Goal: Check status: Check status

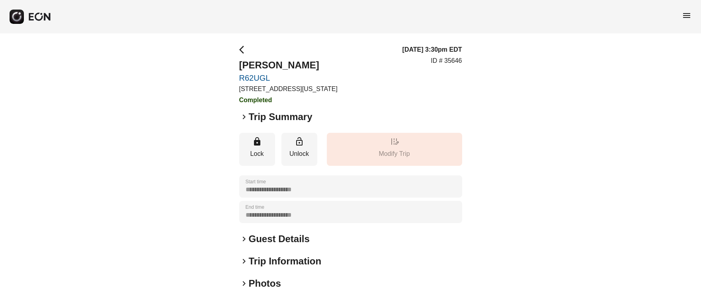
click at [689, 15] on span "menu" at bounding box center [686, 16] width 10 height 10
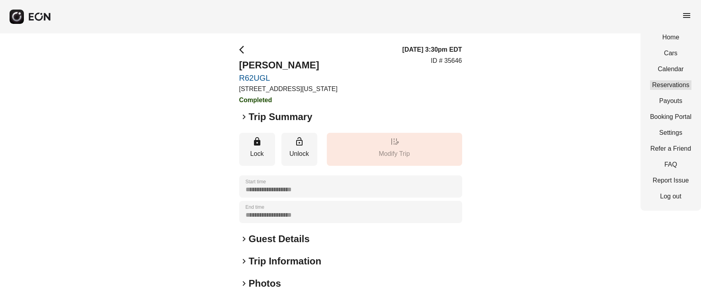
click at [680, 85] on link "Reservations" at bounding box center [670, 85] width 41 height 10
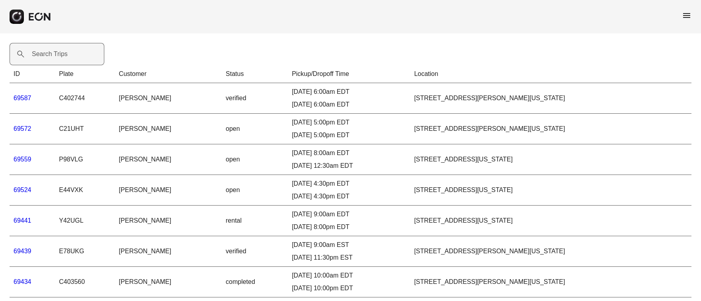
click at [42, 57] on label "Search Trips" at bounding box center [50, 54] width 36 height 10
click at [42, 57] on Trips "Search Trips" at bounding box center [57, 54] width 95 height 22
paste Trips "*****"
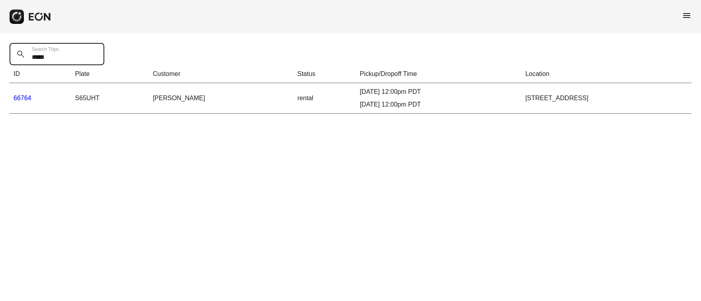
type Trips "*****"
click at [22, 97] on link "66764" at bounding box center [23, 98] width 18 height 7
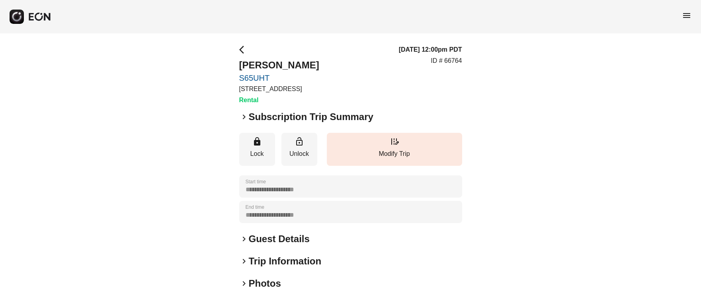
scroll to position [96, 0]
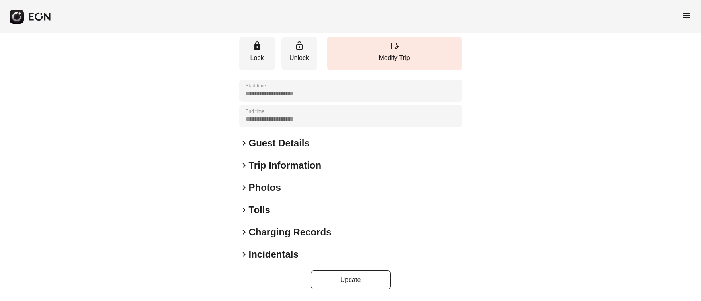
click at [243, 255] on span "keyboard_arrow_right" at bounding box center [244, 255] width 10 height 10
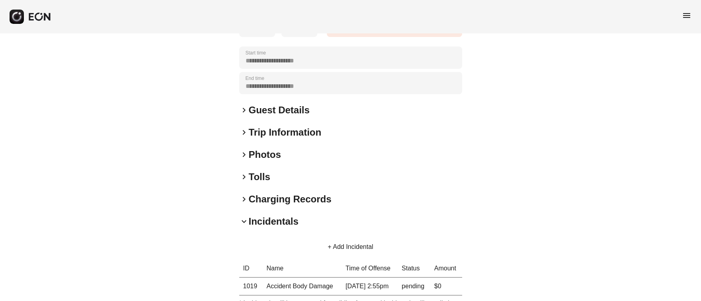
scroll to position [130, 0]
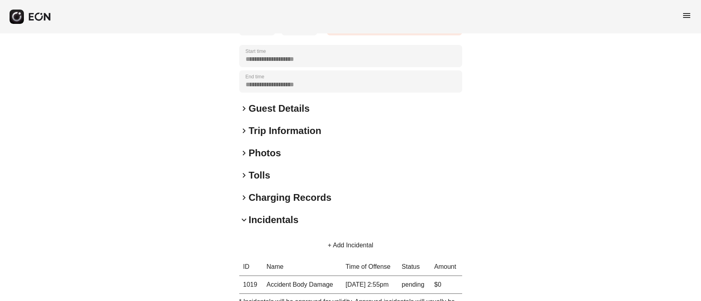
click at [328, 242] on button "+ Add Incidental" at bounding box center [350, 245] width 64 height 19
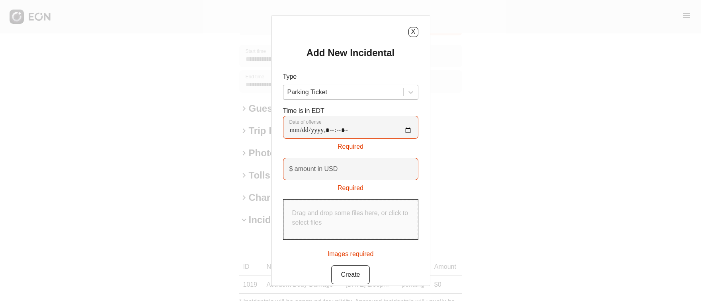
click at [389, 91] on div at bounding box center [343, 92] width 112 height 11
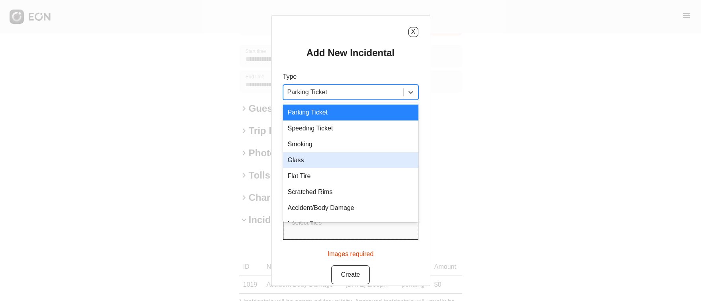
scroll to position [11, 0]
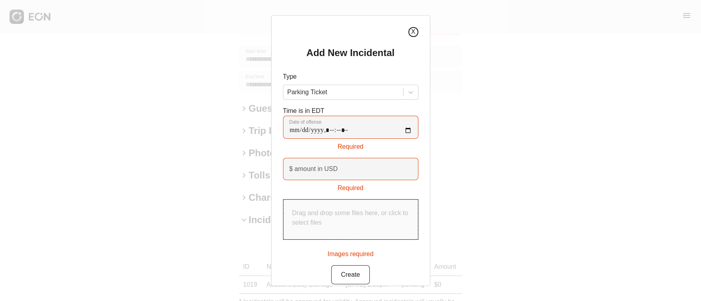
click at [413, 30] on button "X" at bounding box center [413, 32] width 10 height 10
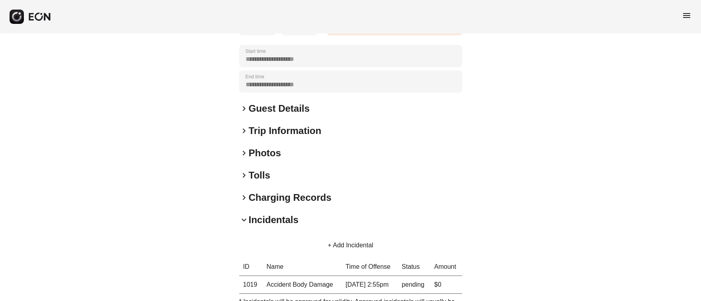
scroll to position [0, 0]
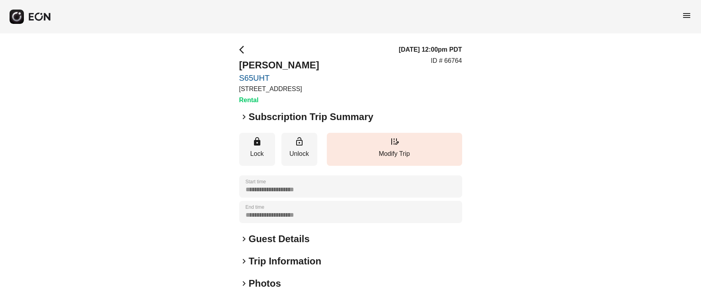
click at [686, 16] on span "menu" at bounding box center [686, 16] width 10 height 10
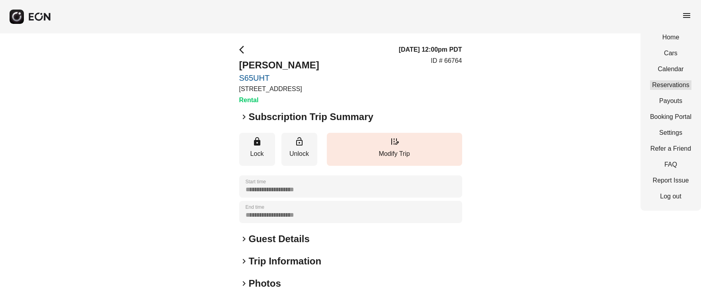
click at [680, 83] on link "Reservations" at bounding box center [670, 85] width 41 height 10
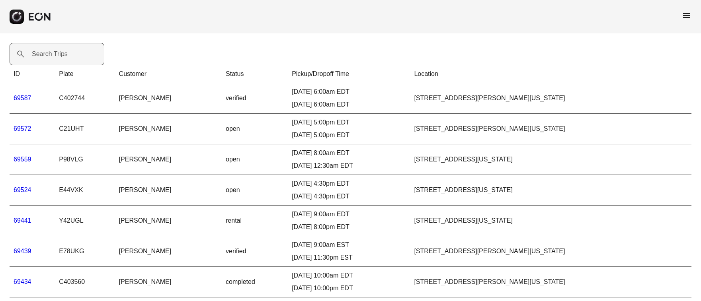
click at [43, 56] on label "Search Trips" at bounding box center [50, 54] width 36 height 10
click at [43, 56] on Trips "Search Trips" at bounding box center [57, 54] width 95 height 22
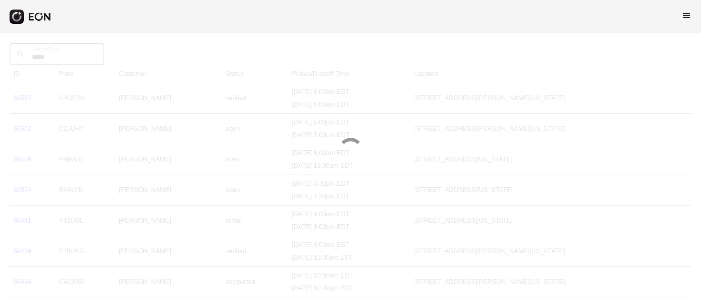
type Trips "*****"
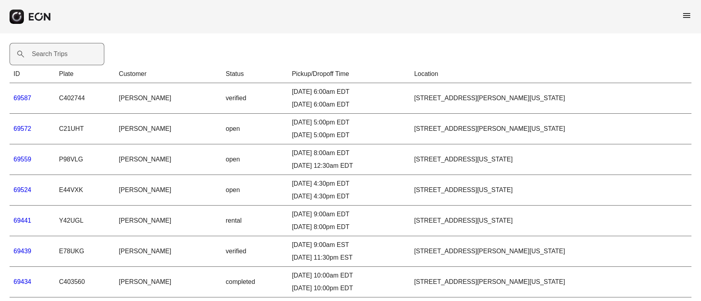
click at [40, 56] on label "Search Trips" at bounding box center [50, 54] width 36 height 10
click at [40, 56] on Trips "Search Trips" at bounding box center [57, 54] width 95 height 22
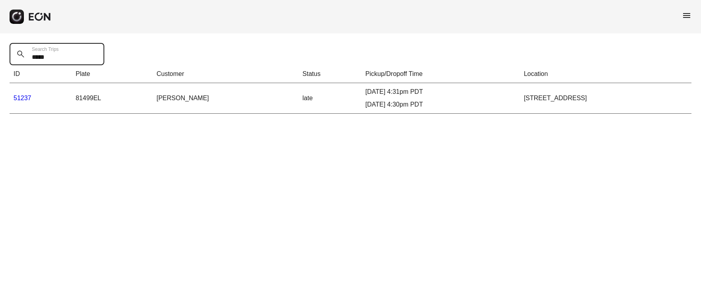
type Trips "*****"
click at [23, 97] on link "51237" at bounding box center [23, 98] width 18 height 7
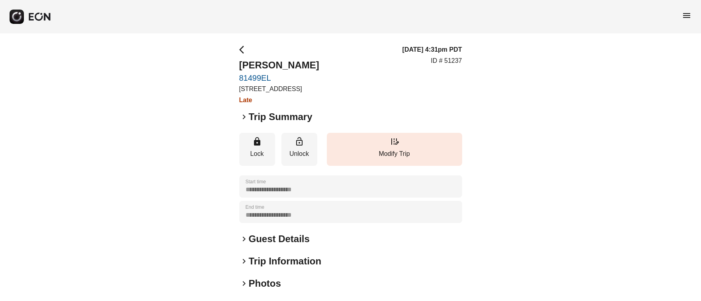
scroll to position [96, 0]
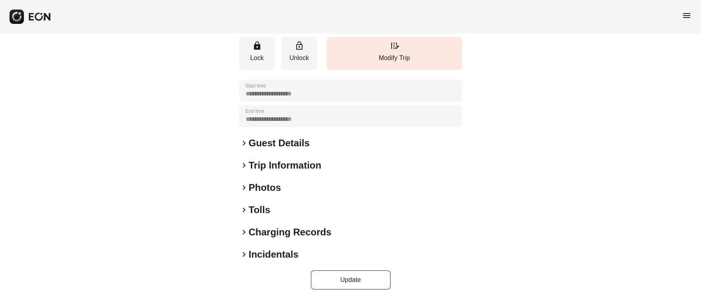
click at [243, 255] on span "keyboard_arrow_right" at bounding box center [244, 255] width 10 height 10
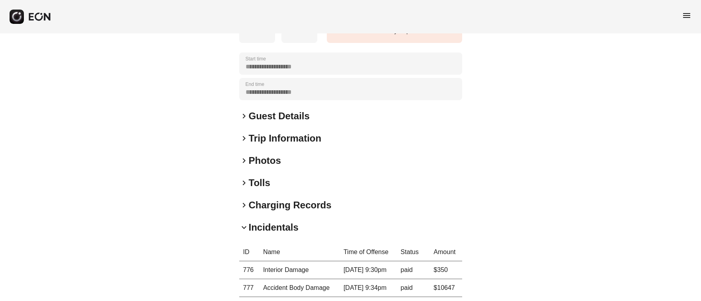
scroll to position [132, 0]
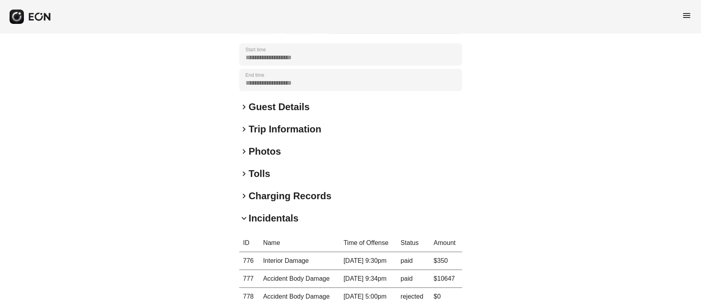
click at [245, 152] on span "keyboard_arrow_right" at bounding box center [244, 152] width 10 height 10
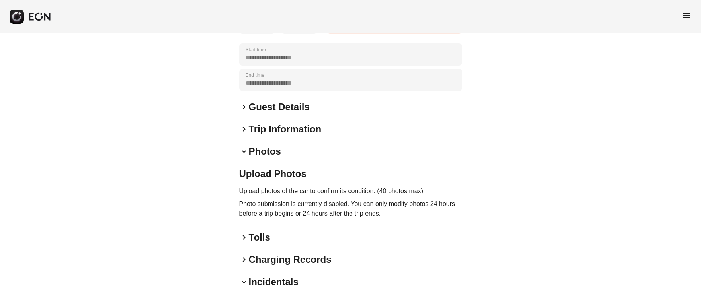
click at [246, 150] on span "keyboard_arrow_down" at bounding box center [244, 152] width 10 height 10
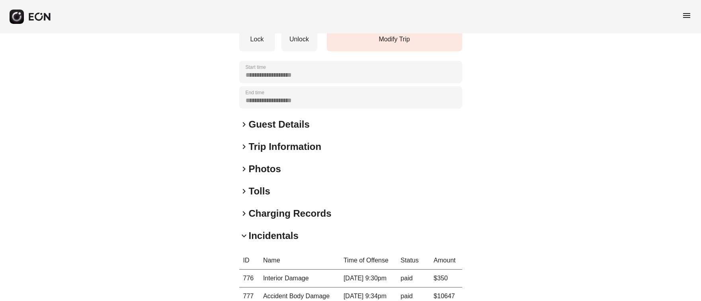
scroll to position [0, 0]
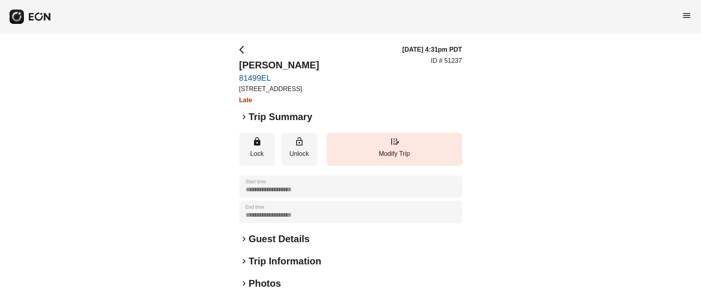
click at [687, 13] on span "menu" at bounding box center [686, 16] width 10 height 10
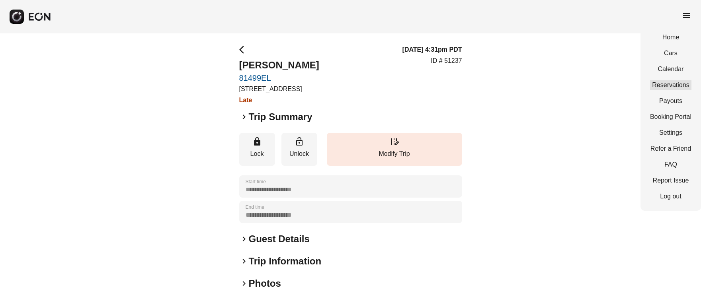
click at [671, 84] on link "Reservations" at bounding box center [670, 85] width 41 height 10
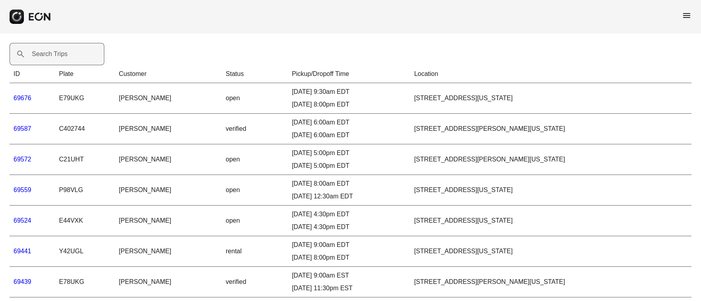
click at [48, 55] on label "Search Trips" at bounding box center [50, 54] width 36 height 10
click at [48, 55] on Trips "Search Trips" at bounding box center [57, 54] width 95 height 22
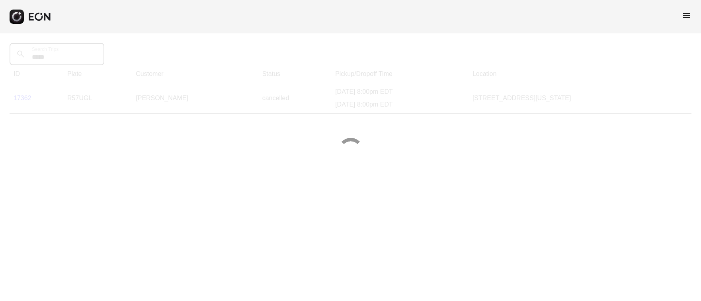
type Trips "*****"
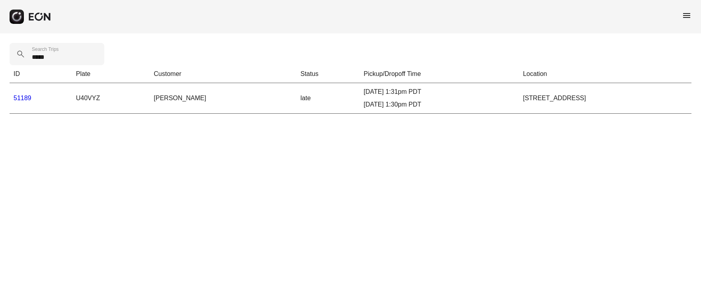
click at [22, 98] on link "51189" at bounding box center [23, 98] width 18 height 7
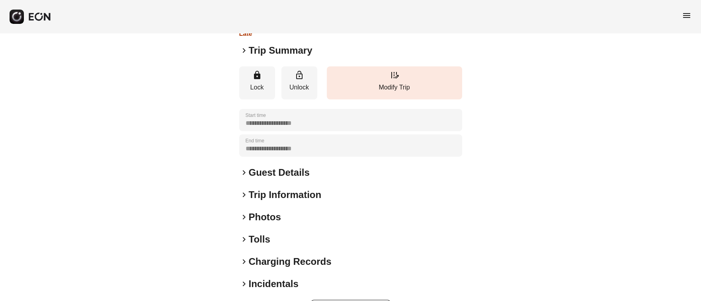
scroll to position [69, 0]
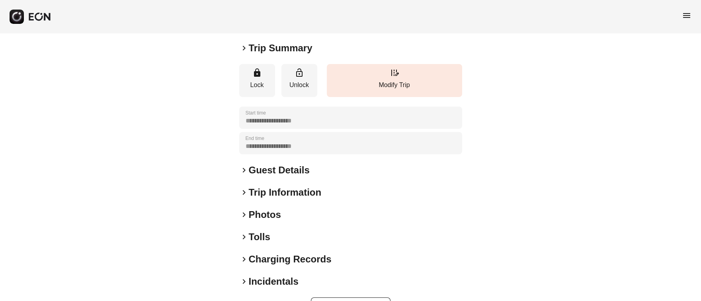
click at [243, 213] on span "keyboard_arrow_right" at bounding box center [244, 215] width 10 height 10
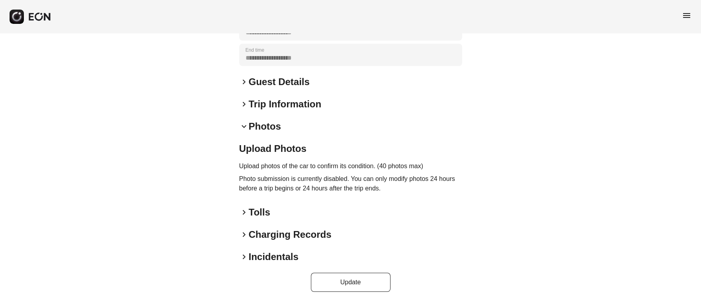
scroll to position [160, 0]
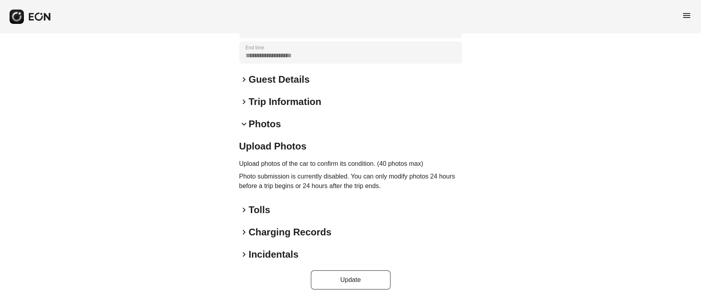
click at [244, 253] on span "keyboard_arrow_right" at bounding box center [244, 255] width 10 height 10
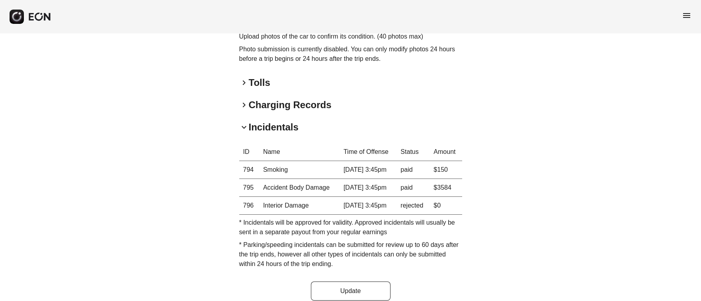
scroll to position [294, 0]
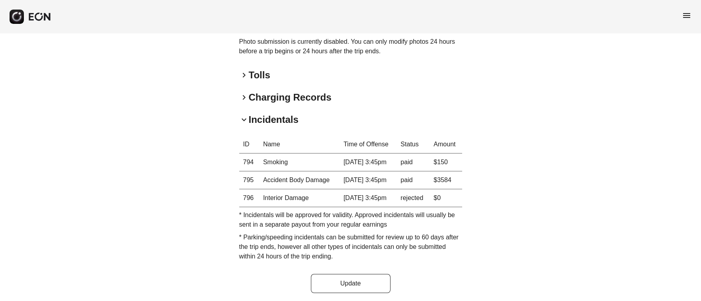
click at [687, 15] on span "menu" at bounding box center [686, 16] width 10 height 10
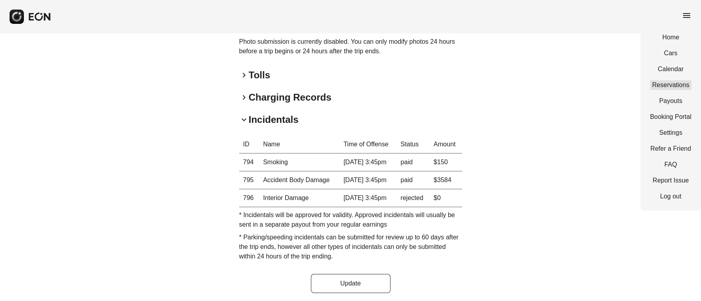
click at [678, 86] on link "Reservations" at bounding box center [670, 85] width 41 height 10
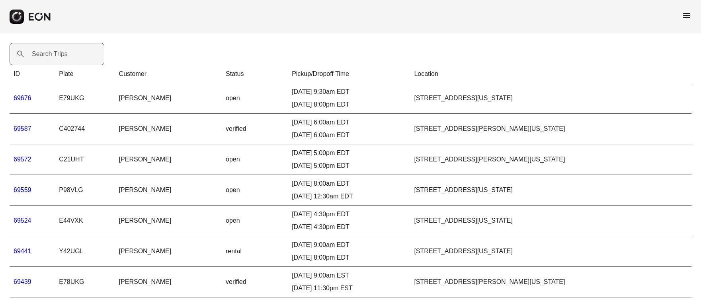
click at [43, 56] on label "Search Trips" at bounding box center [50, 54] width 36 height 10
click at [43, 56] on Trips "Search Trips" at bounding box center [57, 54] width 95 height 22
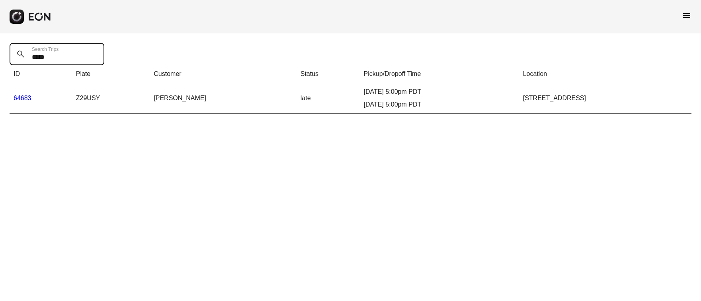
type Trips "*****"
click at [21, 97] on link "64683" at bounding box center [23, 98] width 18 height 7
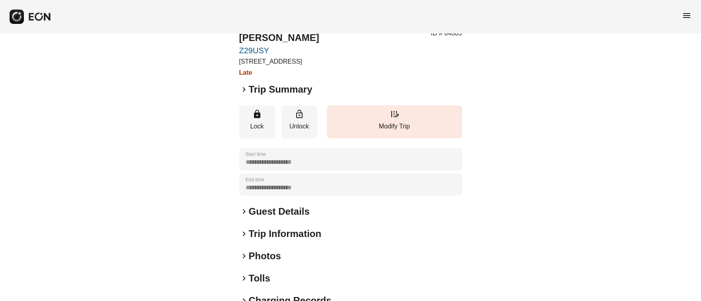
scroll to position [96, 0]
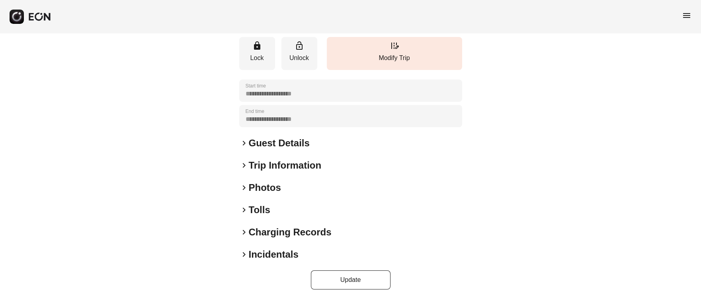
click at [295, 255] on h2 "Incidentals" at bounding box center [274, 254] width 50 height 13
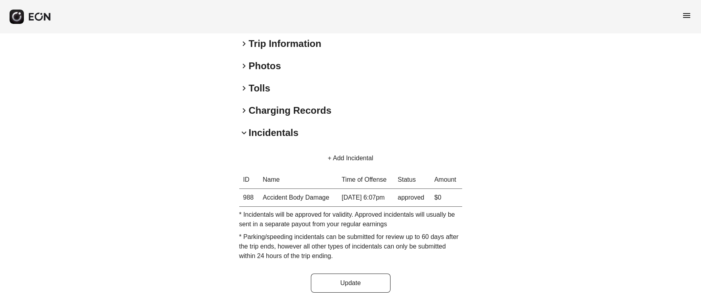
scroll to position [218, 0]
